Goal: Information Seeking & Learning: Obtain resource

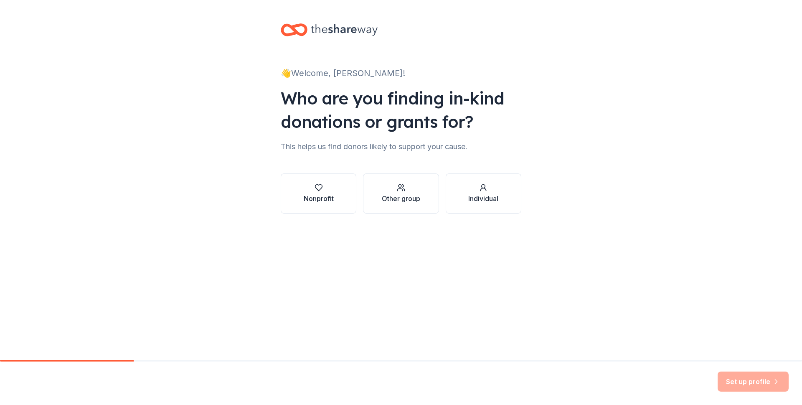
click at [316, 191] on icon "button" at bounding box center [319, 187] width 8 height 8
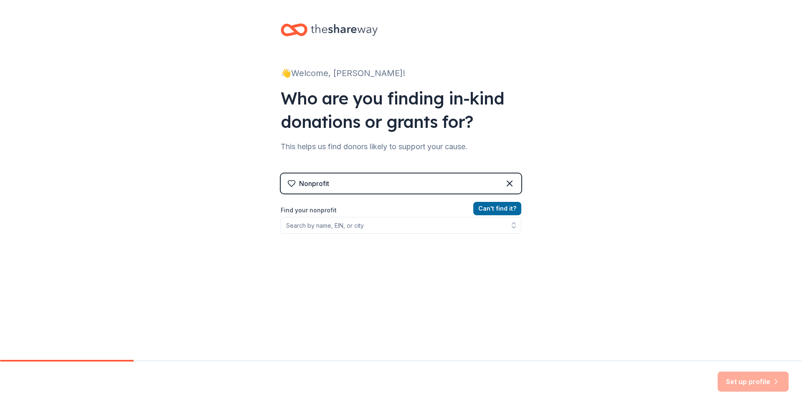
click at [383, 181] on div "Nonprofit" at bounding box center [401, 183] width 241 height 20
click at [353, 161] on div "Nonprofit Can ' t find it? Find your nonprofit" at bounding box center [401, 238] width 241 height 157
click at [322, 208] on label "Find your nonprofit" at bounding box center [401, 210] width 241 height 10
click at [349, 224] on input "Find your nonprofit" at bounding box center [401, 225] width 241 height 17
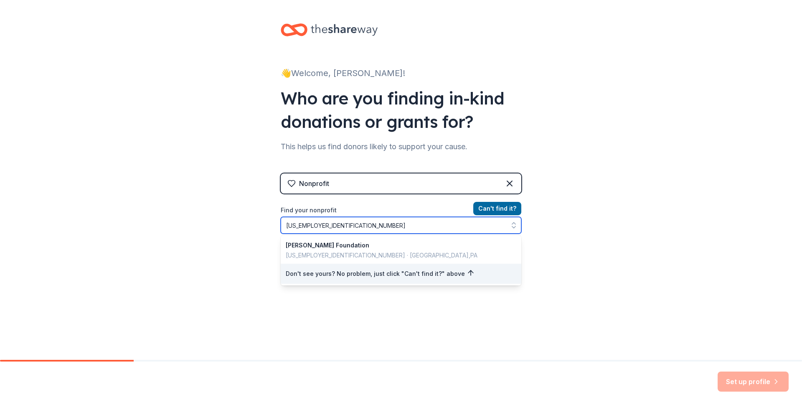
type input "23-3000762"
click at [542, 299] on div "👋 Welcome, Peggy! Who are you finding in-kind donations or grants for? This hel…" at bounding box center [401, 178] width 802 height 357
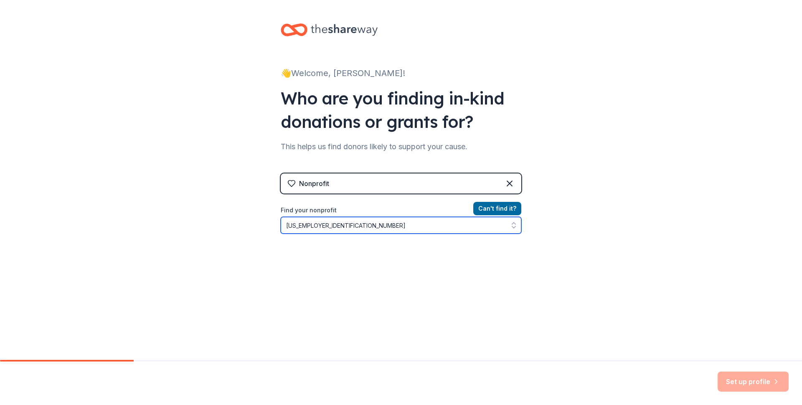
click at [445, 221] on input "23-3000762" at bounding box center [401, 225] width 241 height 17
click at [447, 184] on div "Nonprofit" at bounding box center [401, 183] width 241 height 20
click at [327, 190] on div "Nonprofit" at bounding box center [401, 183] width 241 height 20
click at [350, 226] on input "23-3000762" at bounding box center [401, 225] width 241 height 17
click at [747, 387] on div "Set up profile" at bounding box center [753, 381] width 71 height 20
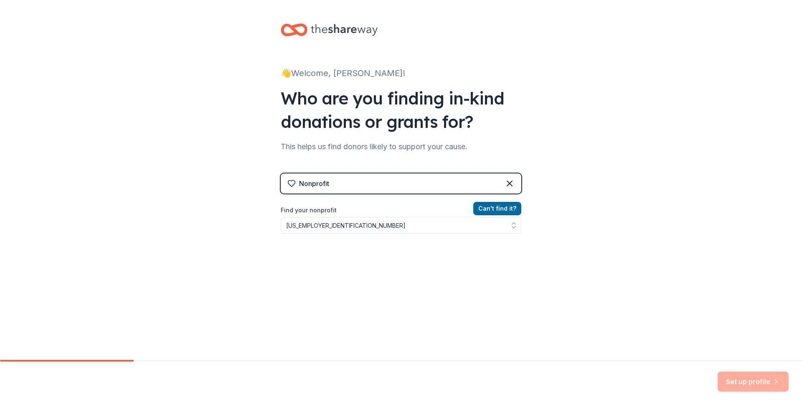
click at [502, 209] on button "Can ' t find it?" at bounding box center [497, 208] width 48 height 13
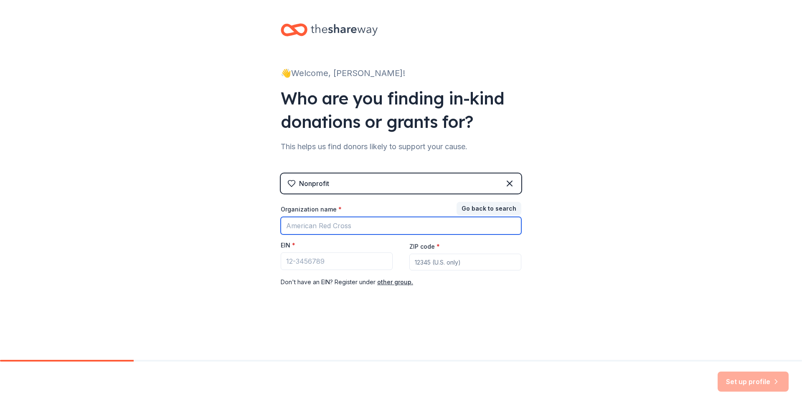
click at [372, 224] on input "Organization name *" at bounding box center [401, 226] width 241 height 18
type input "Michael Petrone Foundation"
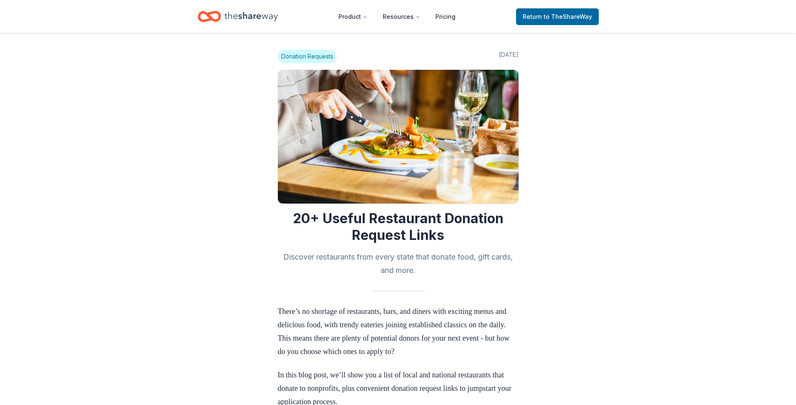
scroll to position [789, 0]
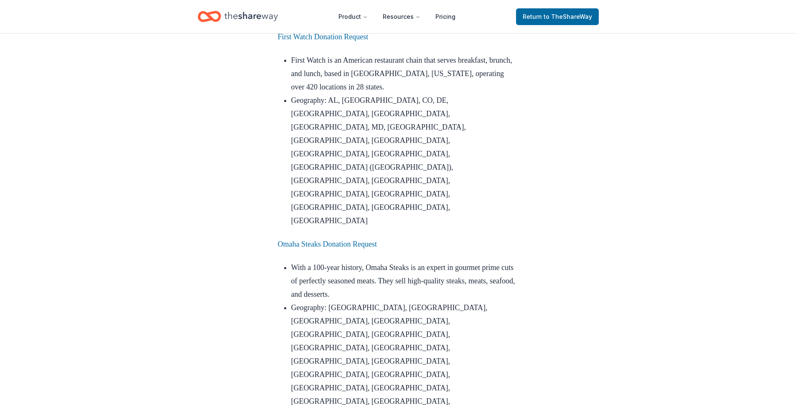
click at [350, 240] on link "Omaha Steaks Donation Request" at bounding box center [327, 244] width 99 height 8
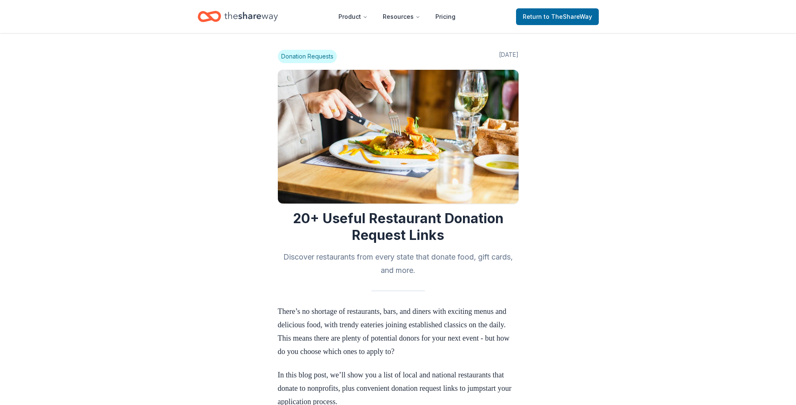
scroll to position [787, 0]
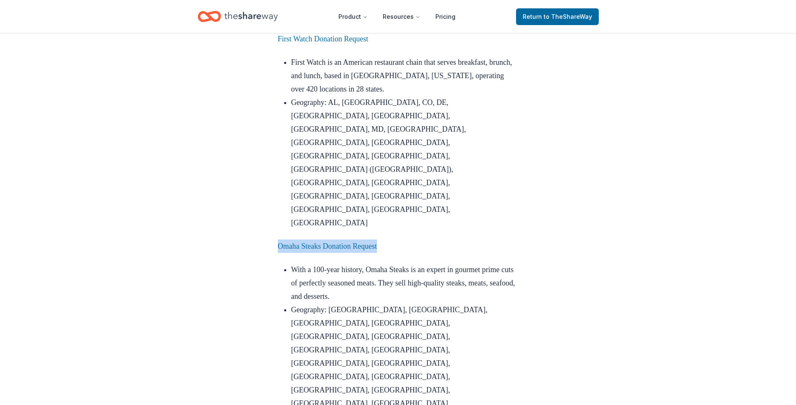
drag, startPoint x: 388, startPoint y: 179, endPoint x: 277, endPoint y: 185, distance: 112.1
copy link "Omaha Steaks Donation Request"
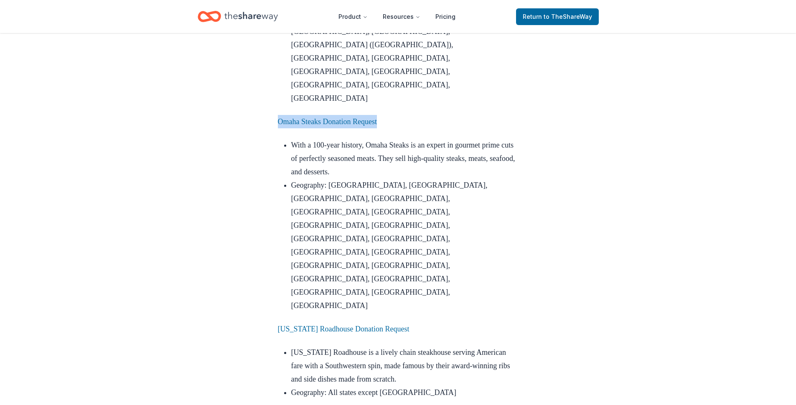
scroll to position [906, 0]
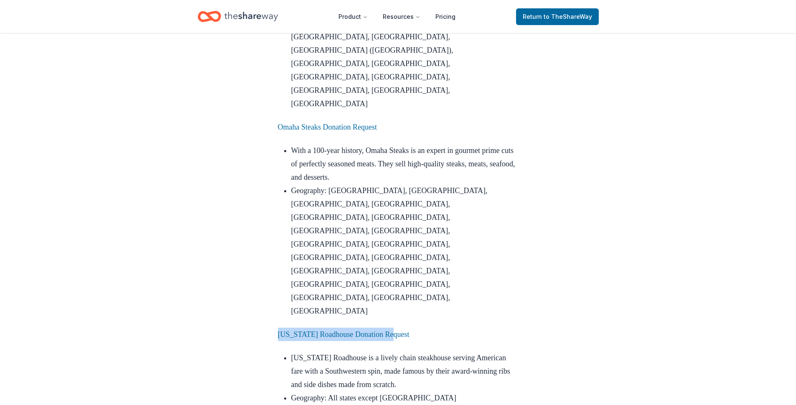
drag, startPoint x: 400, startPoint y: 160, endPoint x: 276, endPoint y: 162, distance: 124.1
copy link "[US_STATE] Roadhouse Donation Request"
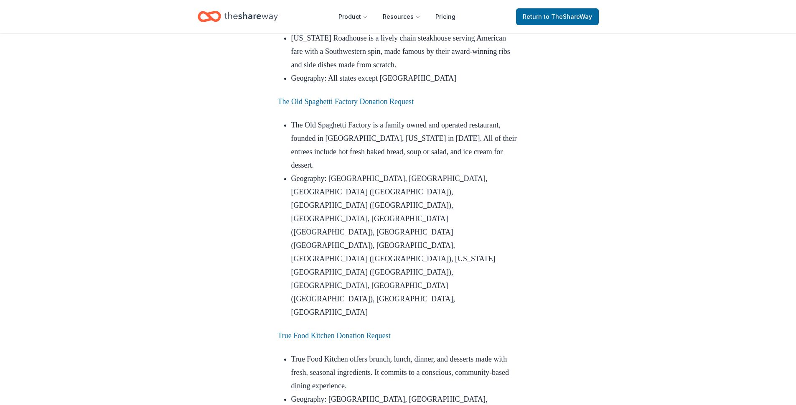
scroll to position [1226, 0]
drag, startPoint x: 404, startPoint y: 50, endPoint x: 276, endPoint y: 59, distance: 129.0
copy link "True Food Kitchen Donation Request"
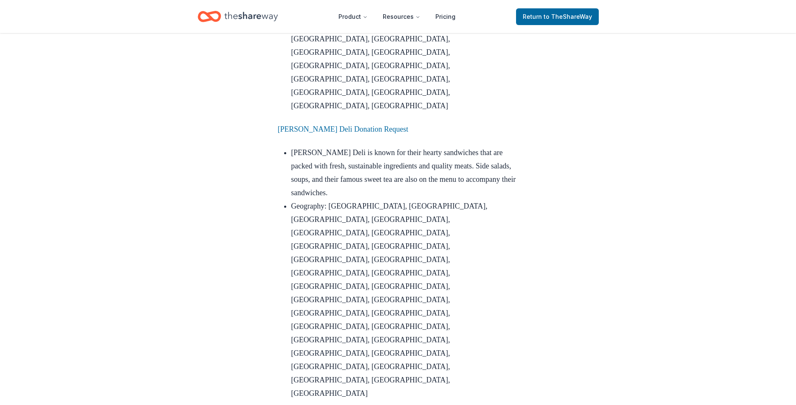
scroll to position [1836, 0]
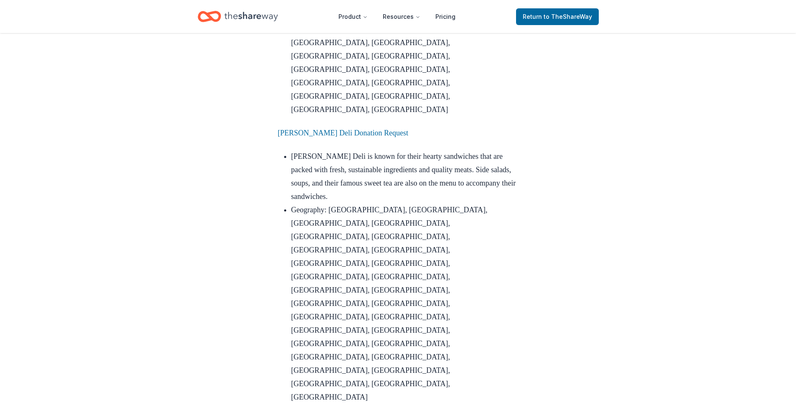
drag, startPoint x: 389, startPoint y: 46, endPoint x: 278, endPoint y: 47, distance: 110.7
copy link "[PERSON_NAME] Donation Request"
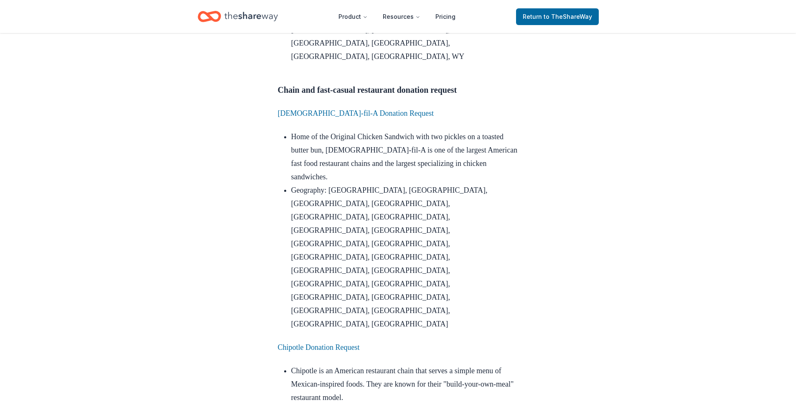
scroll to position [2760, 0]
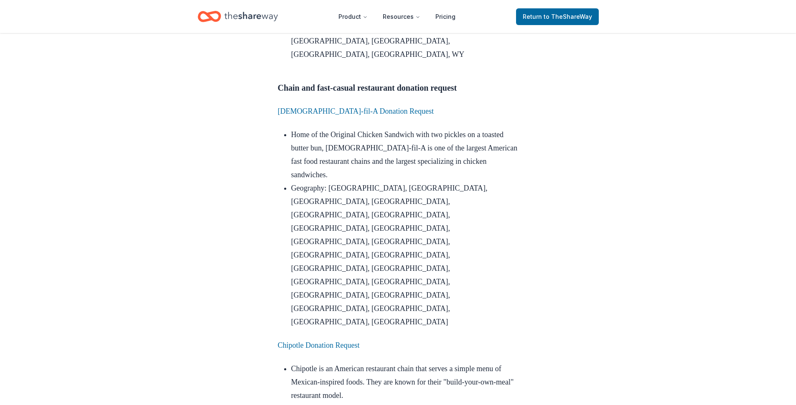
drag, startPoint x: 376, startPoint y: 69, endPoint x: 275, endPoint y: 72, distance: 101.1
click at [275, 72] on div "Donation Requests Apr 11, 2024 20+ Useful Restaurant Donation Request Links Dis…" at bounding box center [397, 7] width 267 height 5468
copy link "Benihana Donation Request"
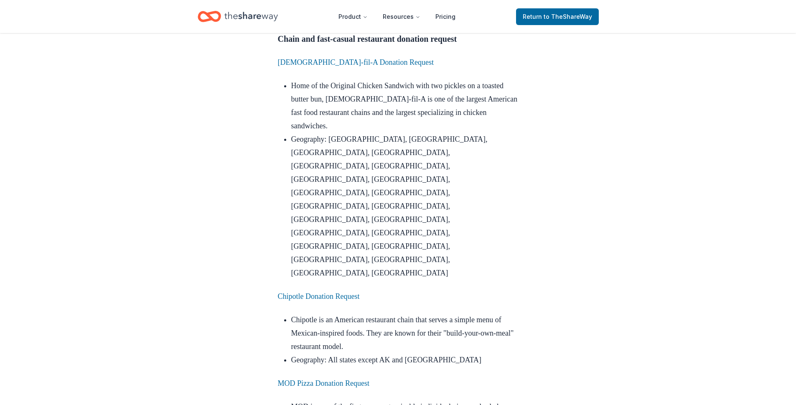
scroll to position [2809, 0]
drag, startPoint x: 396, startPoint y: 124, endPoint x: 276, endPoint y: 125, distance: 120.3
copy link "Fogo [PERSON_NAME] Donation Request"
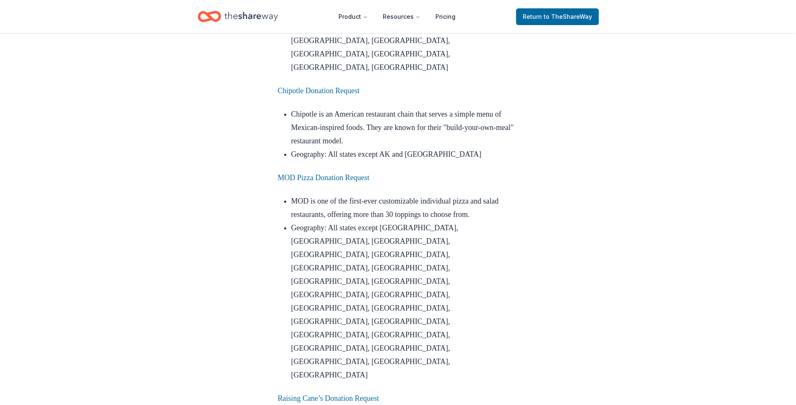
scroll to position [3020, 0]
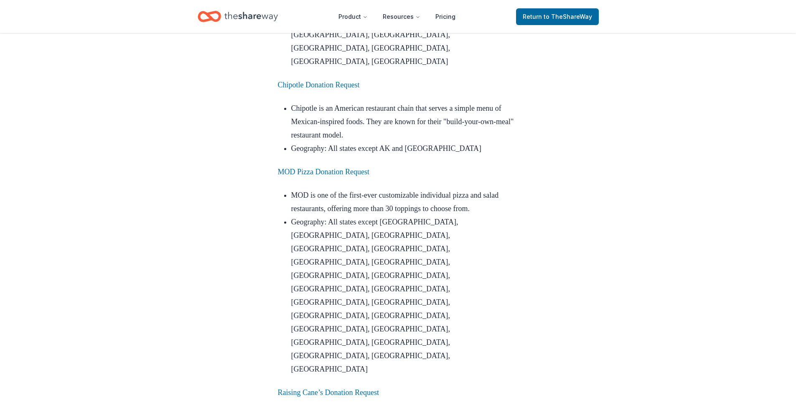
drag, startPoint x: 424, startPoint y: 113, endPoint x: 279, endPoint y: 115, distance: 144.5
copy link "[PERSON_NAME] House Donation Request"
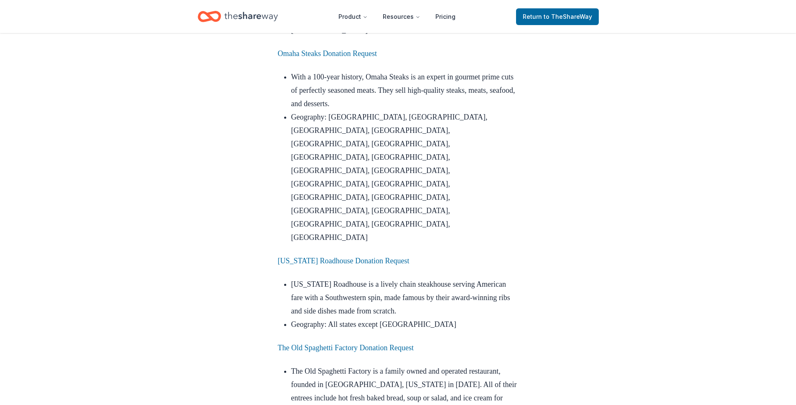
scroll to position [976, 0]
